Goal: Task Accomplishment & Management: Manage account settings

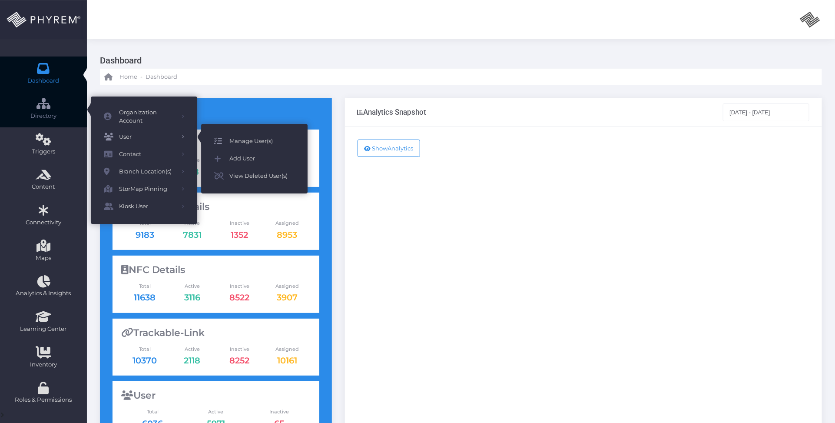
click at [259, 142] on span "Manage User(s)" at bounding box center [261, 141] width 65 height 11
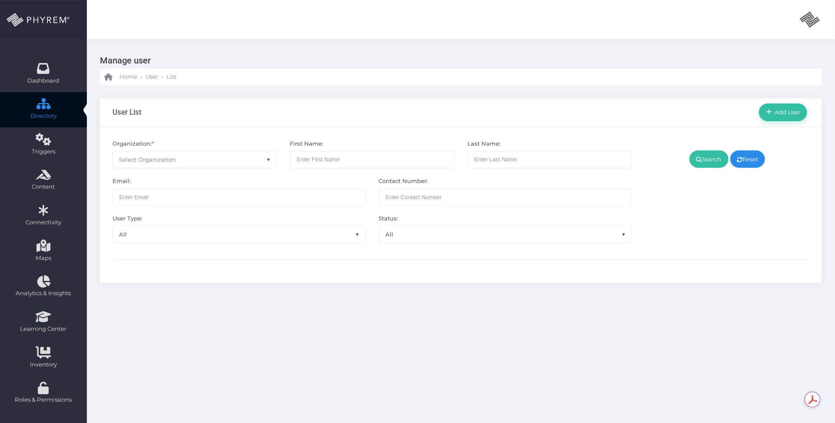
drag, startPoint x: 442, startPoint y: 344, endPoint x: 428, endPoint y: 331, distance: 18.8
click at [442, 343] on div "Manage user Home - User - List User List Add User *" at bounding box center [461, 265] width 748 height 453
click at [258, 163] on span "Select Organization" at bounding box center [195, 159] width 164 height 17
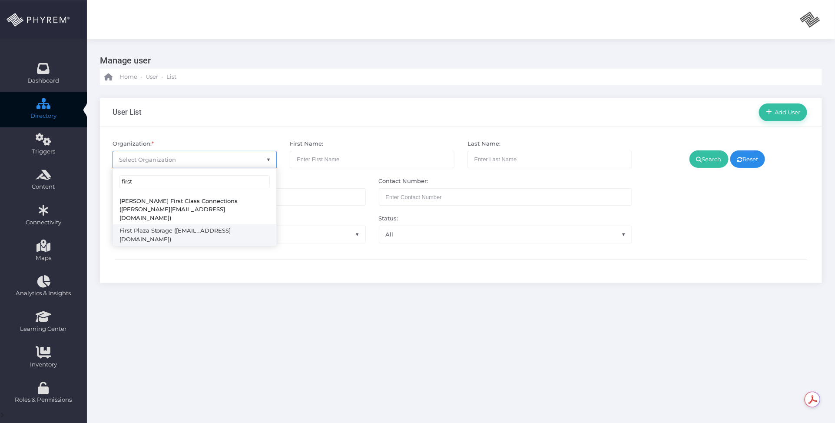
type input "first"
select select "4779"
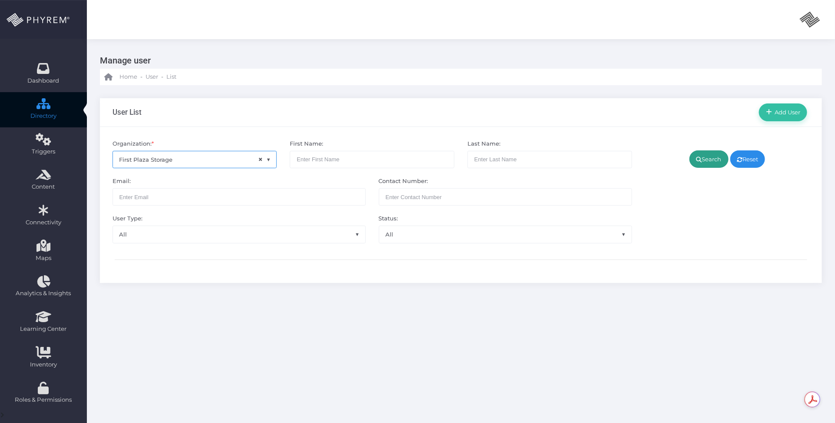
click at [704, 159] on link "Search" at bounding box center [709, 158] width 39 height 17
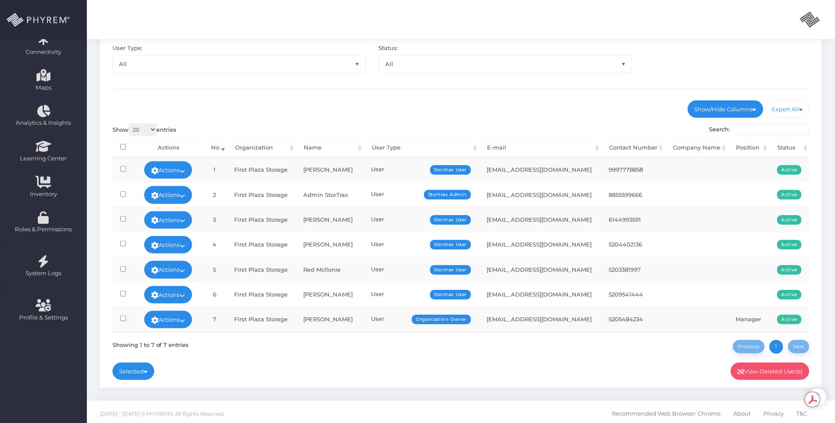
scroll to position [176, 0]
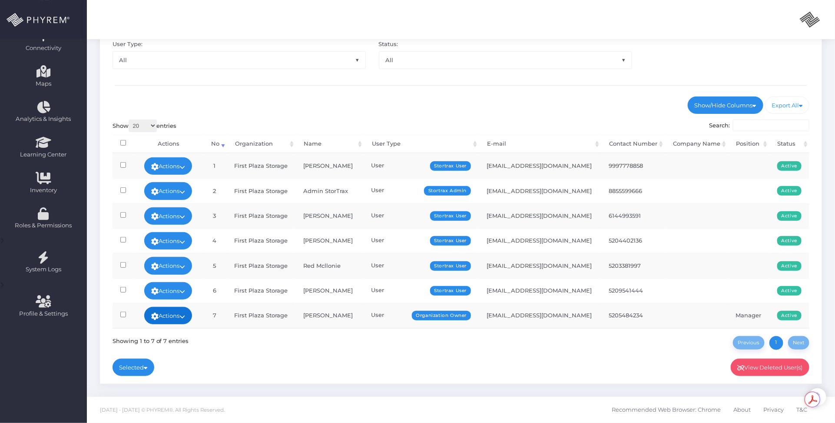
click at [185, 316] on icon at bounding box center [182, 316] width 6 height 0
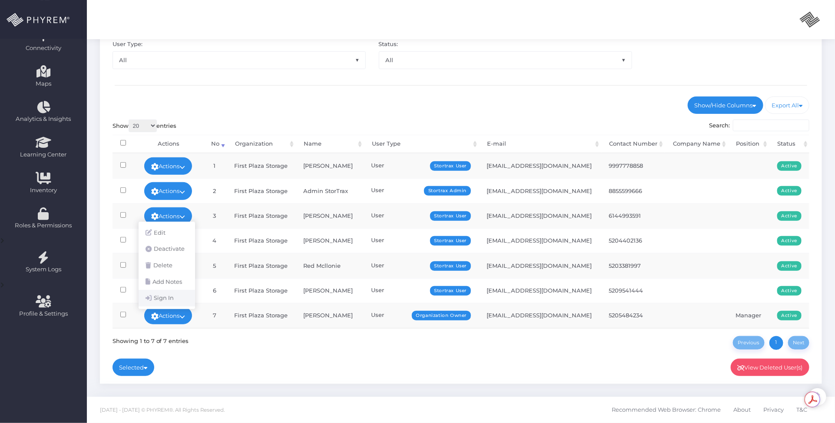
click at [175, 294] on link "Sign In" at bounding box center [167, 298] width 56 height 17
